Goal: Information Seeking & Learning: Learn about a topic

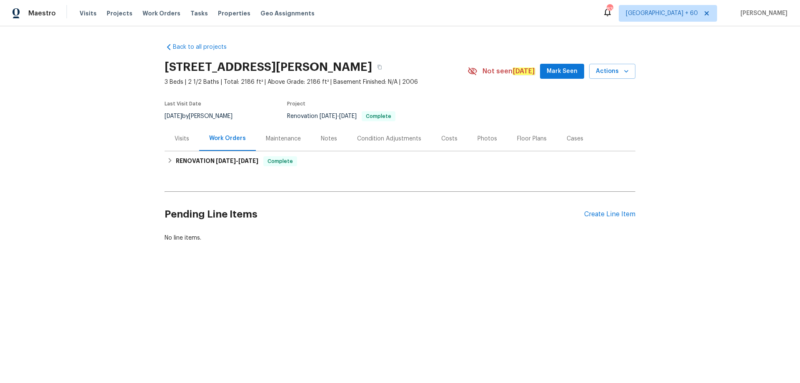
click at [483, 139] on div "Photos" at bounding box center [488, 139] width 20 height 8
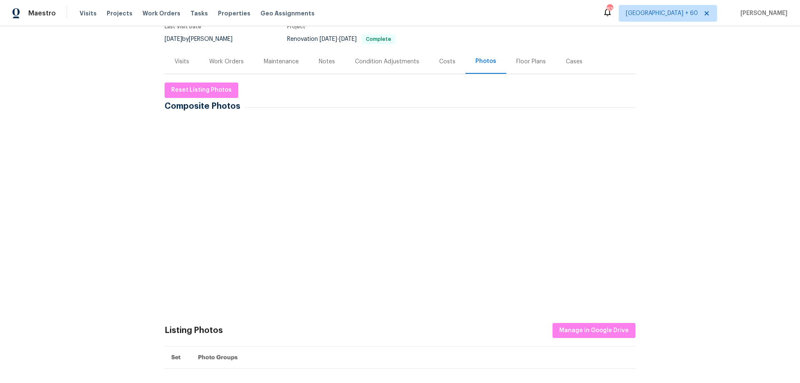
scroll to position [83, 0]
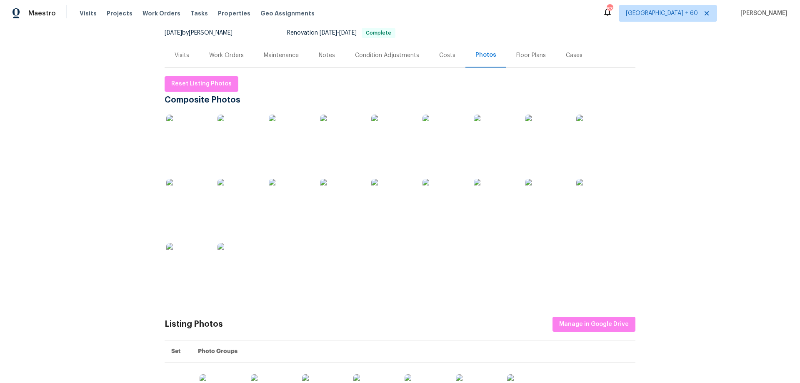
click at [185, 202] on img at bounding box center [187, 200] width 42 height 42
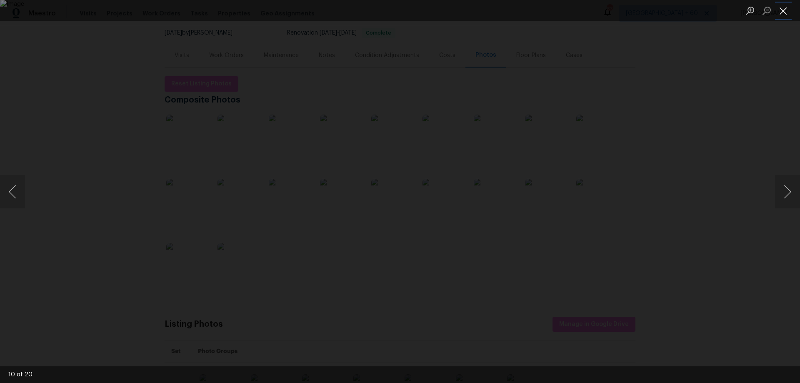
click at [780, 13] on button "Close lightbox" at bounding box center [783, 10] width 17 height 15
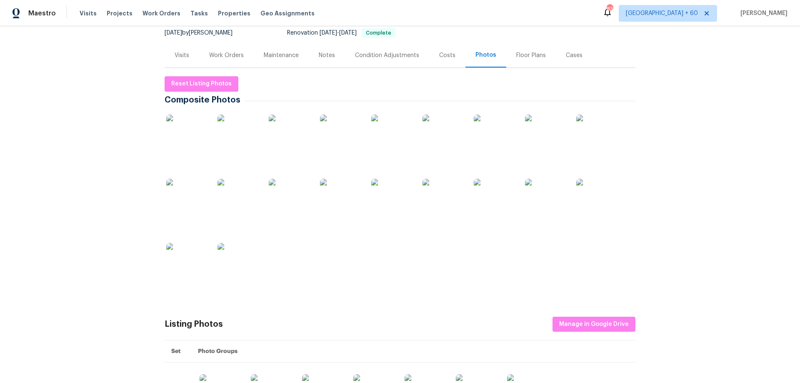
click at [594, 130] on img at bounding box center [597, 136] width 42 height 42
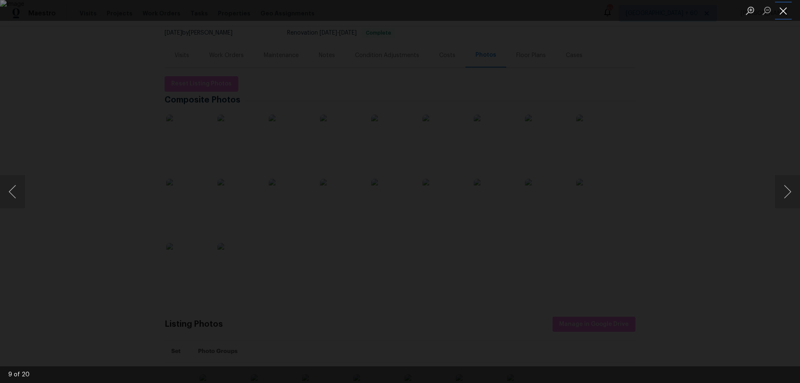
click at [785, 10] on button "Close lightbox" at bounding box center [783, 10] width 17 height 15
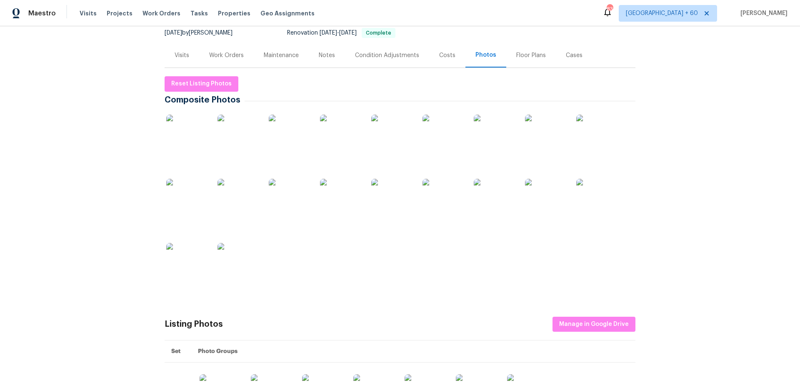
click at [585, 133] on img at bounding box center [597, 136] width 42 height 42
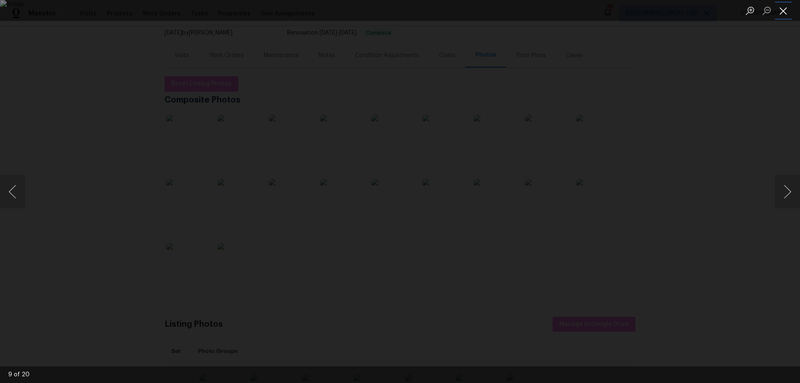
click at [783, 12] on button "Close lightbox" at bounding box center [783, 10] width 17 height 15
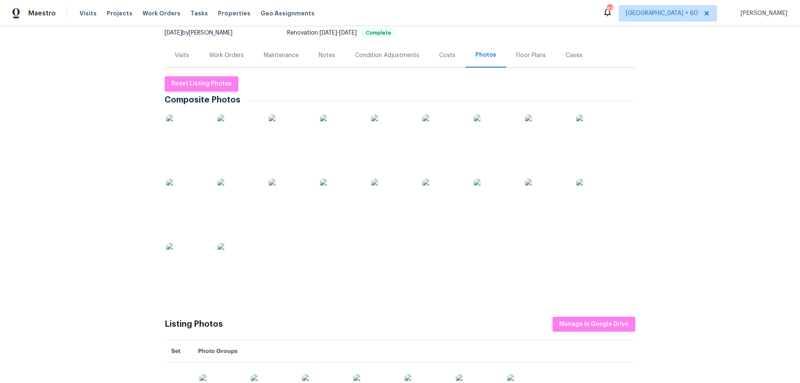
click at [189, 208] on img at bounding box center [187, 200] width 42 height 42
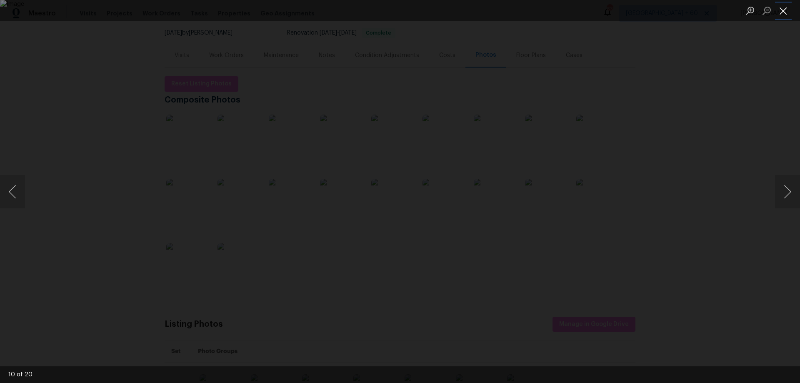
click at [781, 14] on button "Close lightbox" at bounding box center [783, 10] width 17 height 15
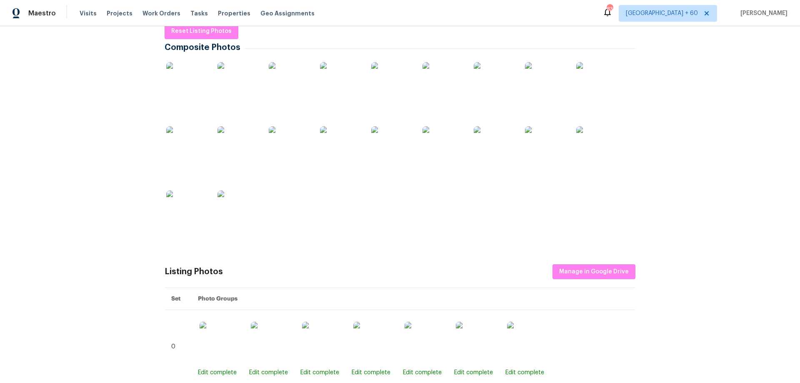
scroll to position [53, 0]
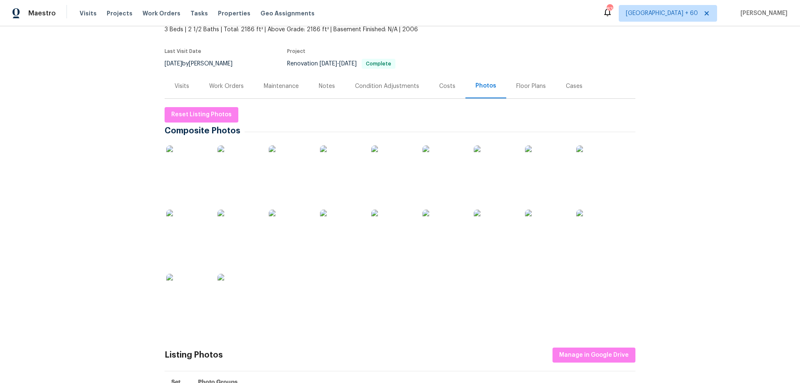
click at [191, 228] on img at bounding box center [187, 231] width 42 height 42
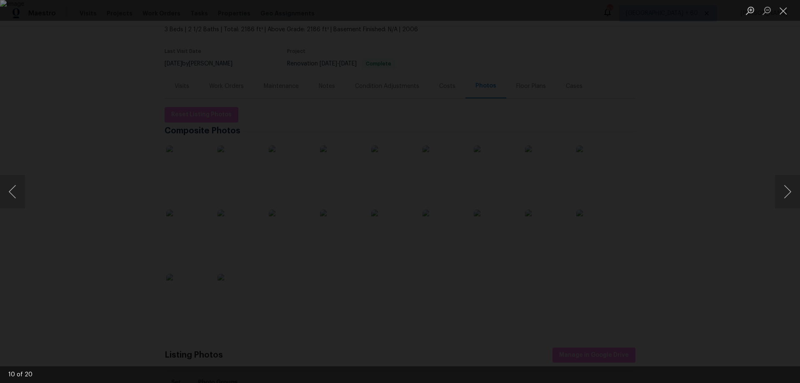
click at [399, 228] on img "Lightbox" at bounding box center [400, 191] width 800 height 383
click at [406, 185] on img "Lightbox" at bounding box center [400, 191] width 800 height 383
click at [406, 185] on img "Lightbox" at bounding box center [394, 198] width 1608 height 769
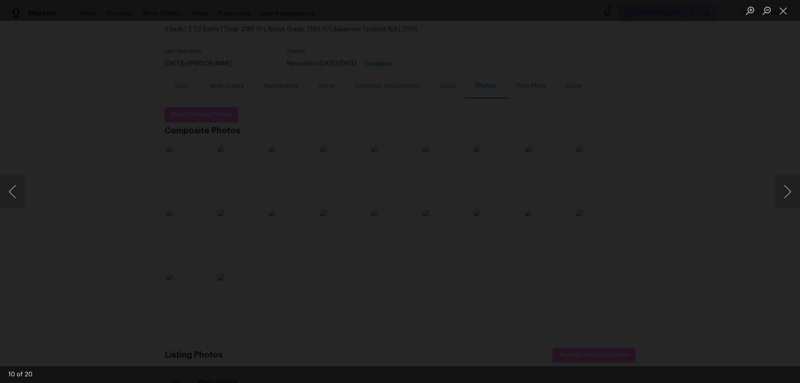
click at [408, 197] on img "Lightbox" at bounding box center [394, 198] width 1608 height 769
click at [408, 199] on img "Lightbox" at bounding box center [394, 198] width 1608 height 769
click at [407, 200] on img "Lightbox" at bounding box center [394, 198] width 1608 height 769
click at [407, 200] on img "Lightbox" at bounding box center [400, 191] width 800 height 383
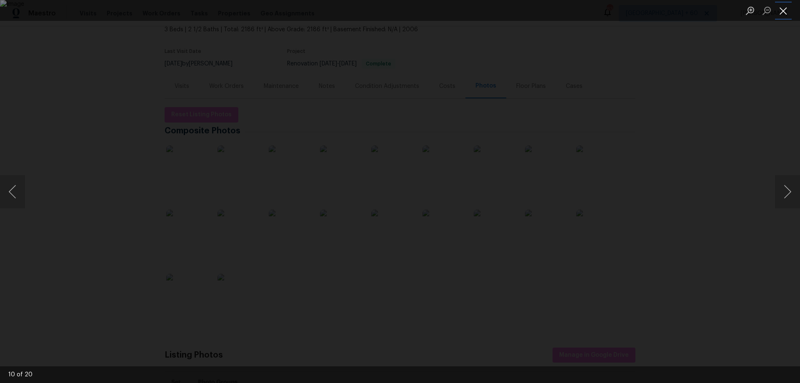
click at [783, 15] on button "Close lightbox" at bounding box center [783, 10] width 17 height 15
